Goal: Task Accomplishment & Management: Manage account settings

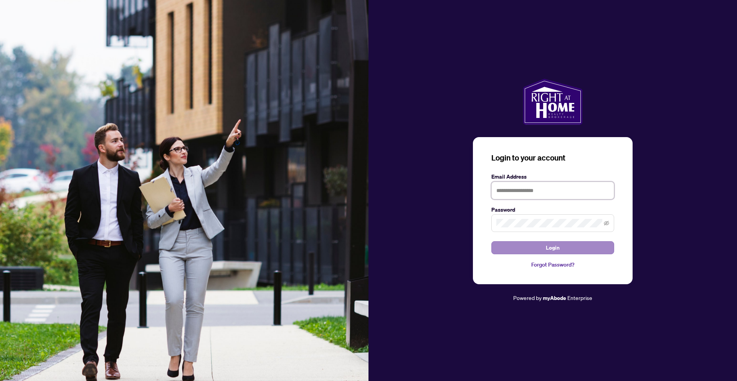
type input "**********"
click at [580, 246] on button "Login" at bounding box center [552, 247] width 123 height 13
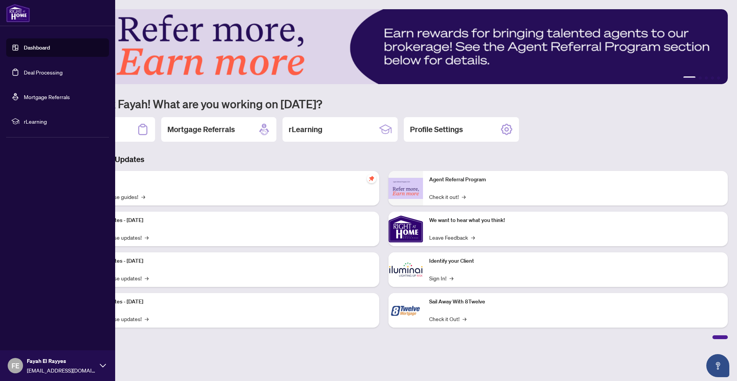
click at [46, 72] on link "Deal Processing" at bounding box center [43, 72] width 39 height 7
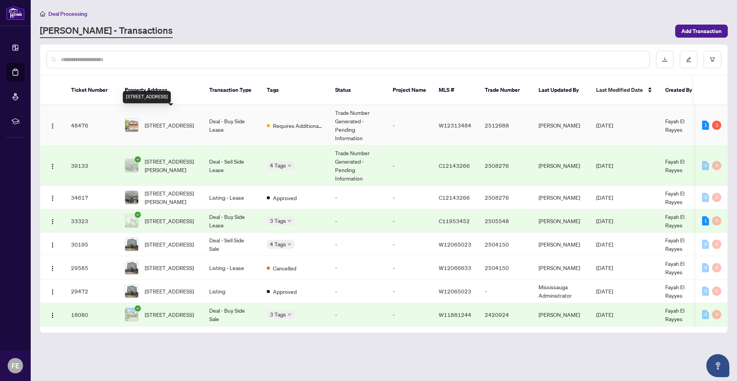
click at [191, 121] on span "[STREET_ADDRESS]" at bounding box center [169, 125] width 49 height 8
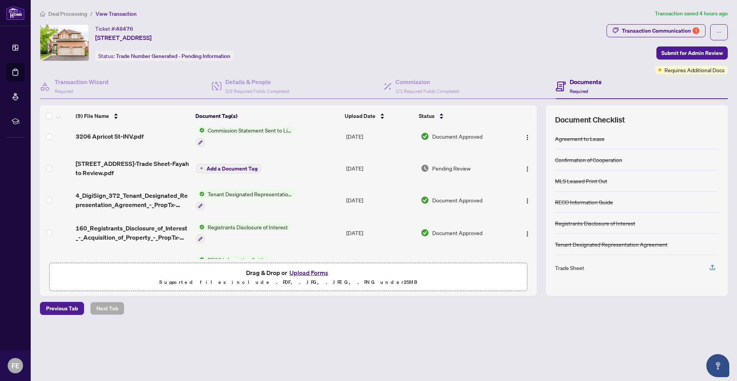
scroll to position [8, 0]
click at [178, 162] on span "[STREET_ADDRESS]-Trade Sheet-Fayah to Review.pdf" at bounding box center [133, 167] width 114 height 18
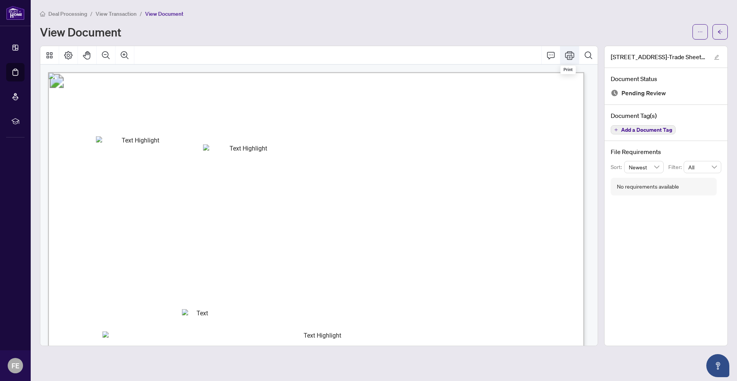
click at [573, 56] on icon "Print" at bounding box center [569, 55] width 9 height 9
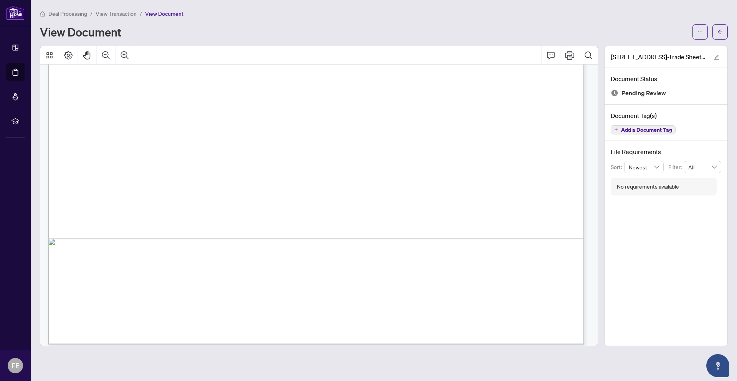
scroll to position [428, 0]
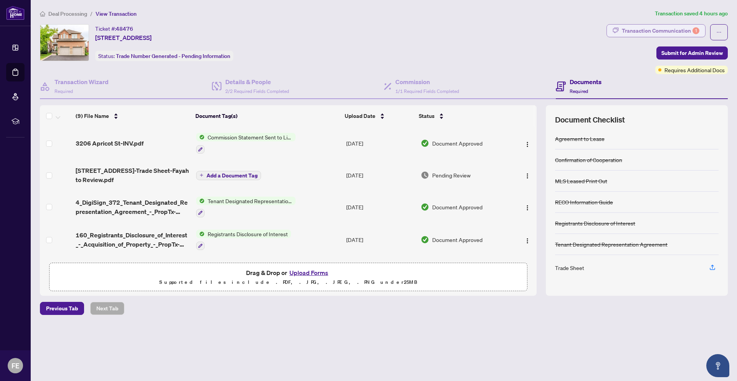
click at [580, 28] on div "Transaction Communication 1" at bounding box center [661, 31] width 78 height 12
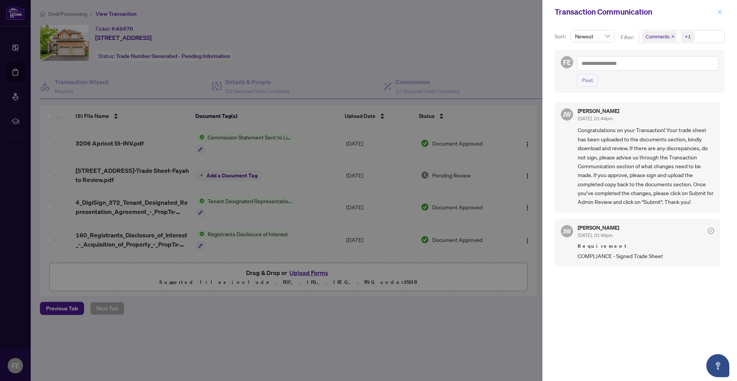
click at [580, 12] on icon "close" at bounding box center [720, 12] width 4 height 4
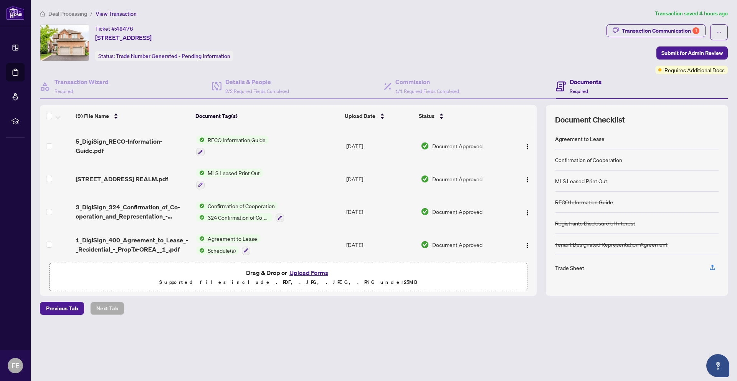
scroll to position [137, 0]
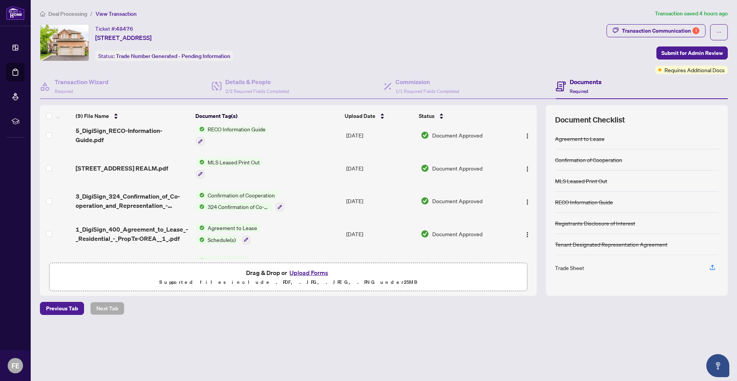
click at [307, 270] on button "Upload Forms" at bounding box center [308, 272] width 43 height 10
